Goal: Information Seeking & Learning: Learn about a topic

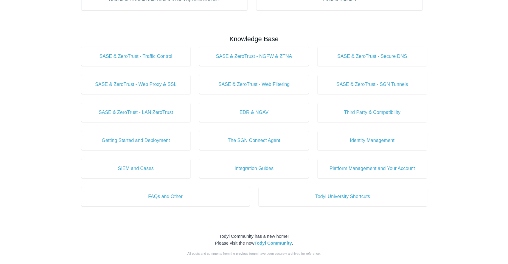
scroll to position [177, 0]
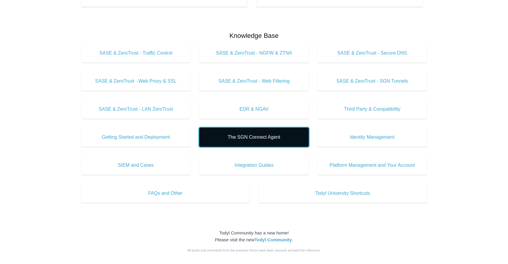
click at [259, 140] on span "The SGN Connect Agent" at bounding box center [253, 137] width 91 height 7
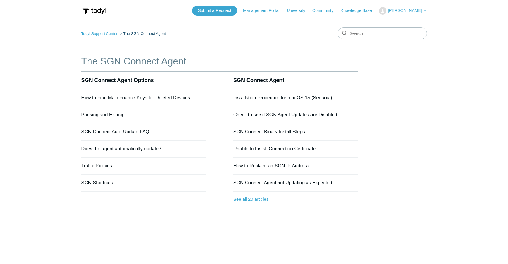
click at [259, 198] on link "See all 20 articles" at bounding box center [295, 199] width 125 height 16
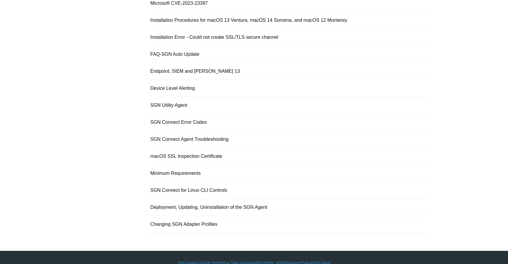
scroll to position [189, 0]
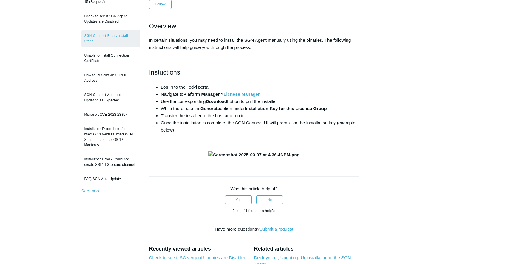
scroll to position [68, 0]
